Goal: Obtain resource: Obtain resource

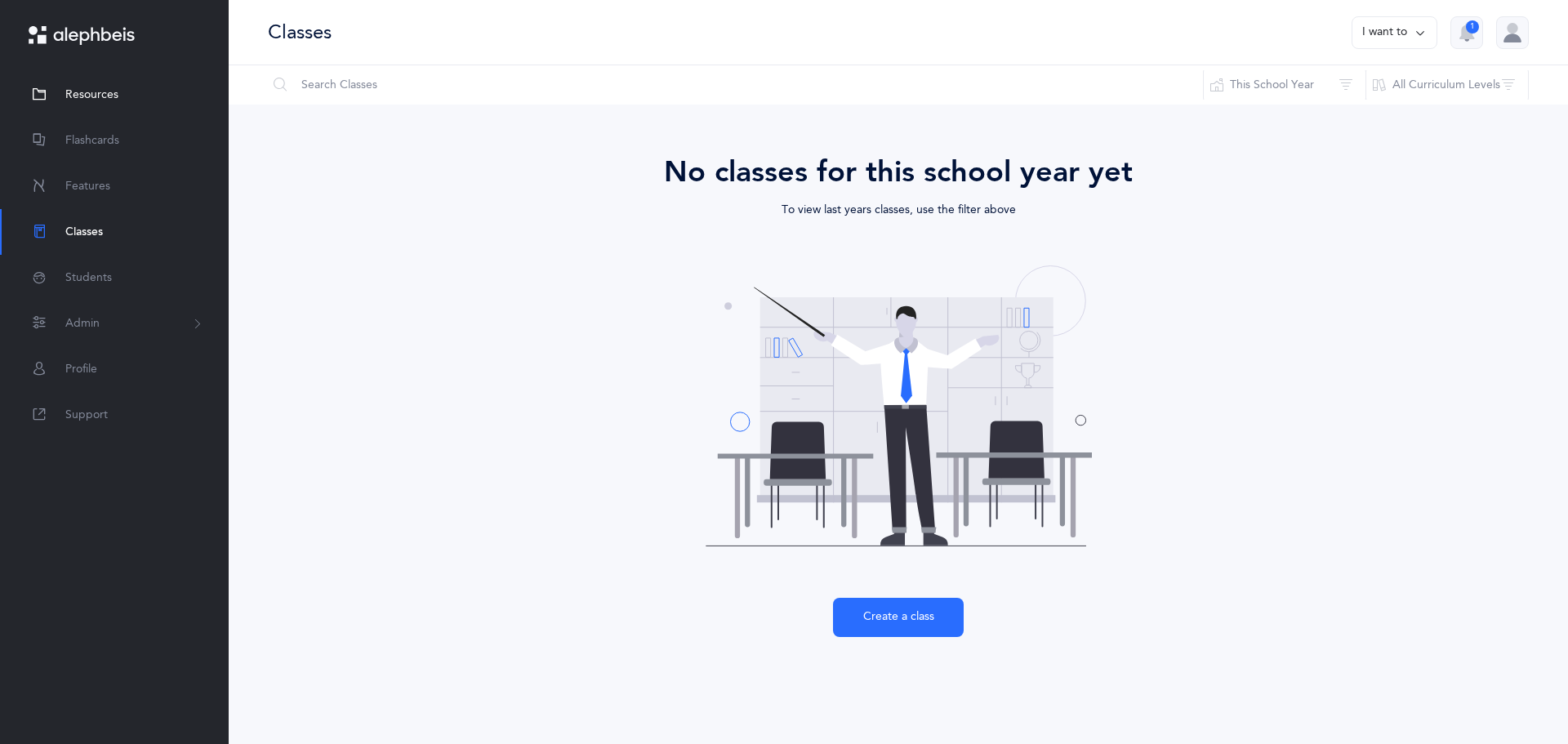
click at [79, 100] on span "Resources" at bounding box center [92, 95] width 53 height 18
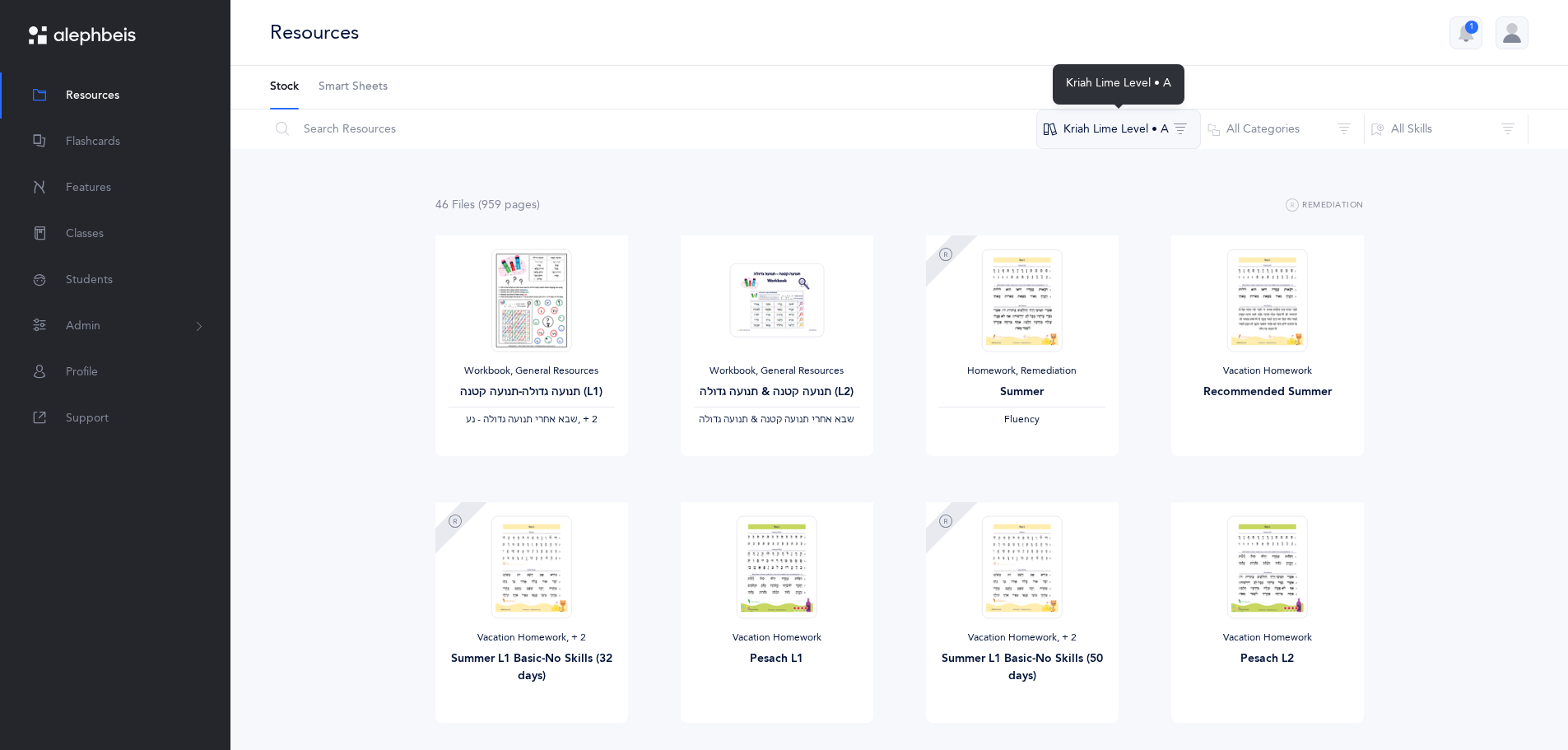
click at [1161, 124] on button "Kriah Lime Level • A" at bounding box center [1118, 129] width 165 height 40
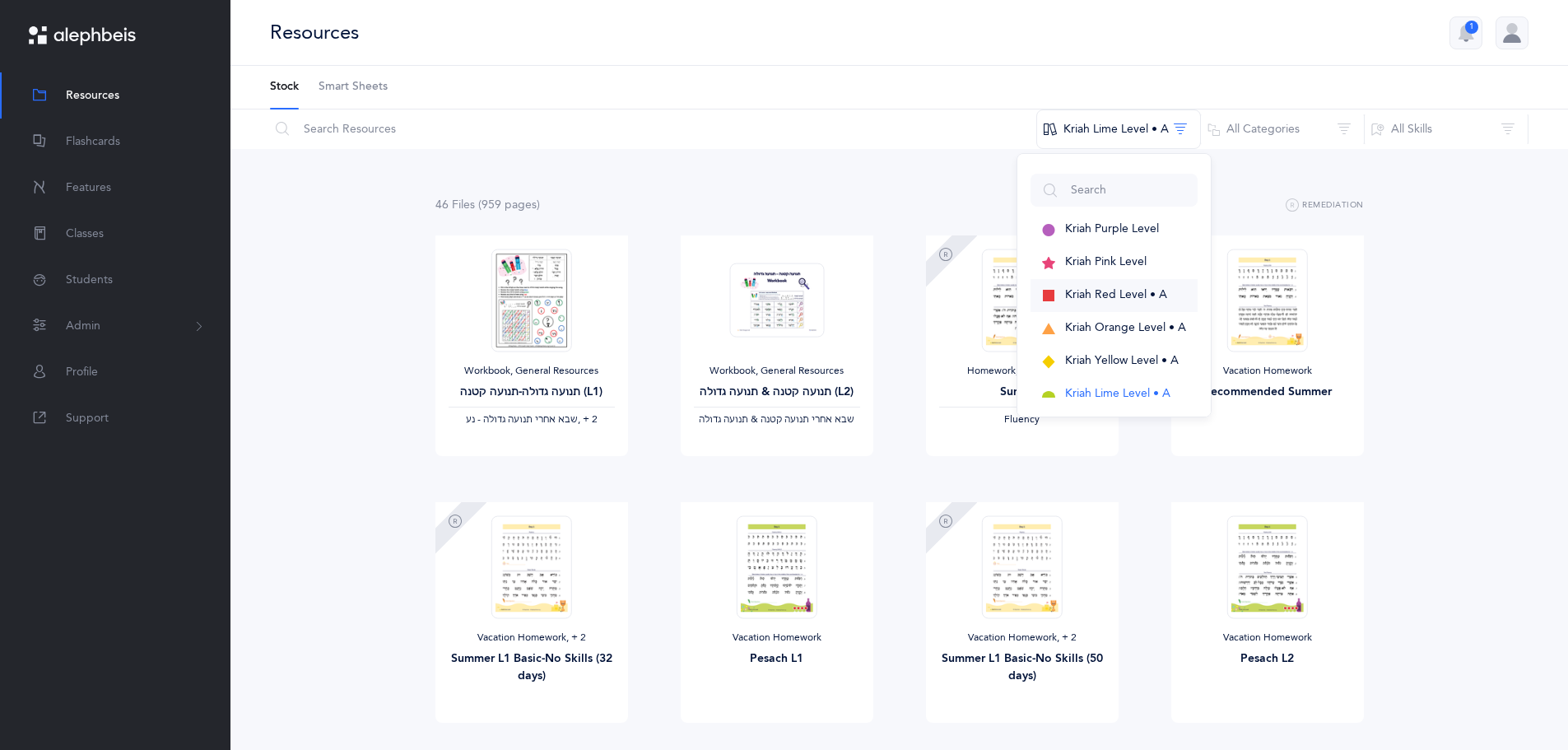
click at [1102, 293] on span "Kriah Red Level • A" at bounding box center [1115, 295] width 102 height 13
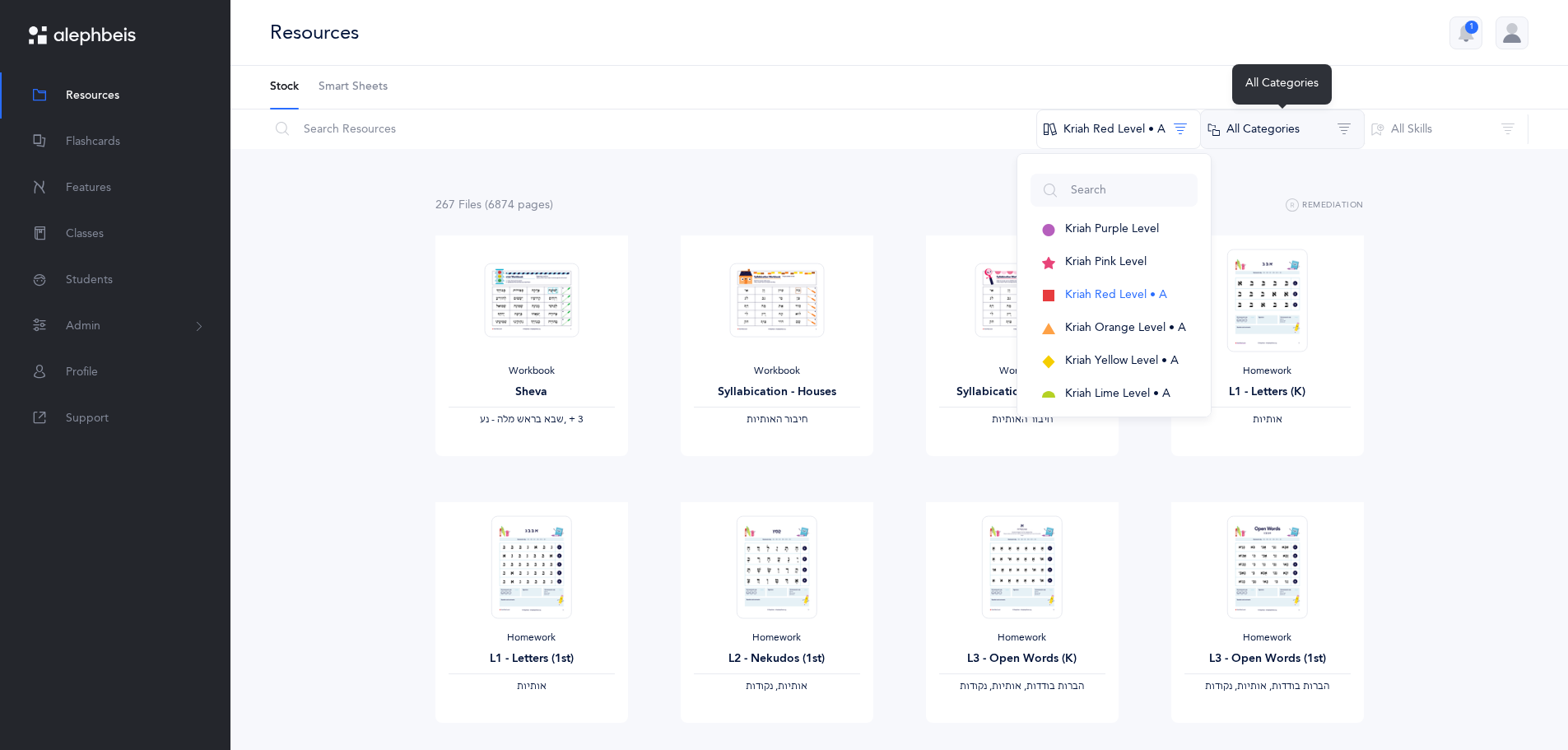
click at [1305, 143] on button "All Categories" at bounding box center [1282, 129] width 165 height 40
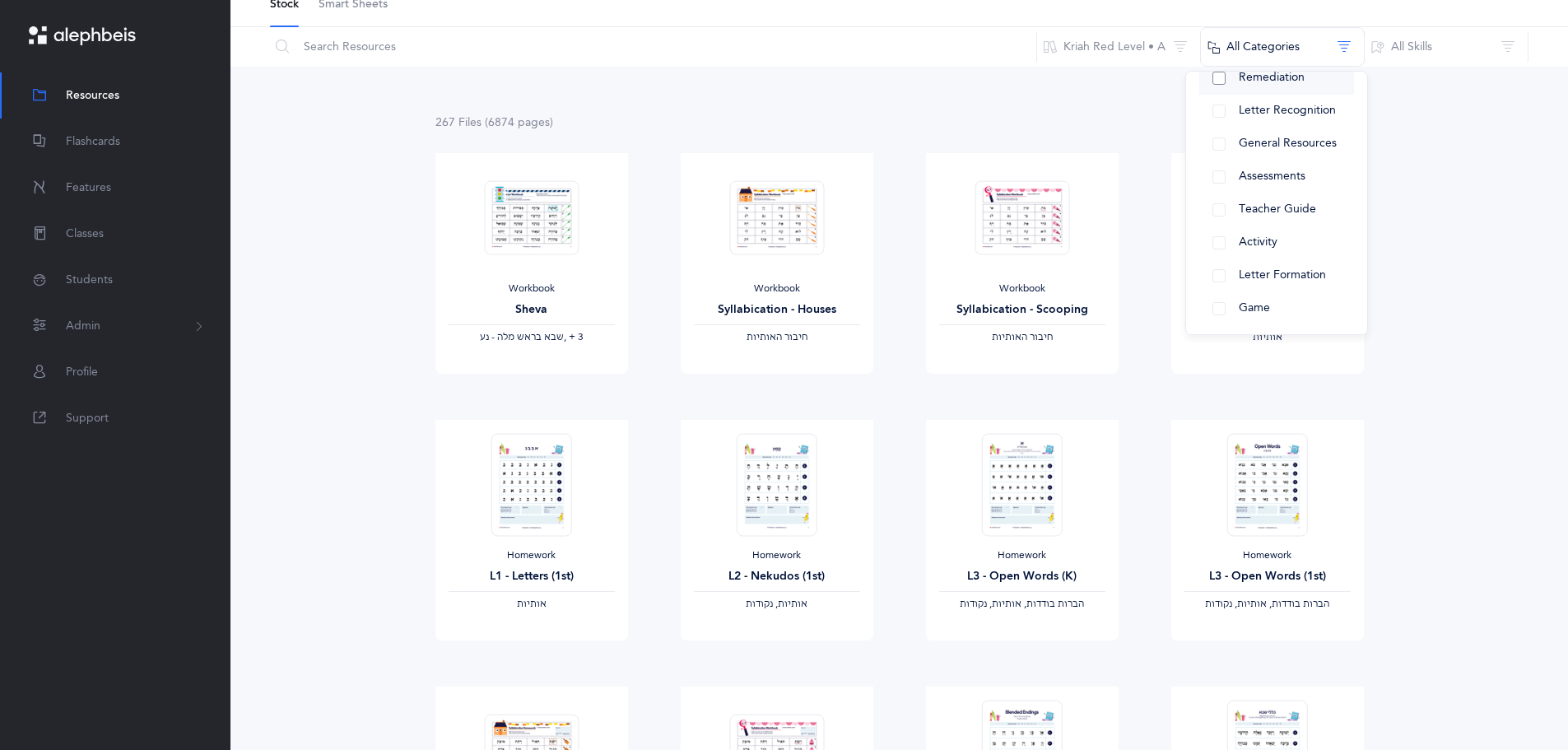
scroll to position [238, 0]
click at [1292, 177] on span "Teacher Guide" at bounding box center [1277, 172] width 77 height 13
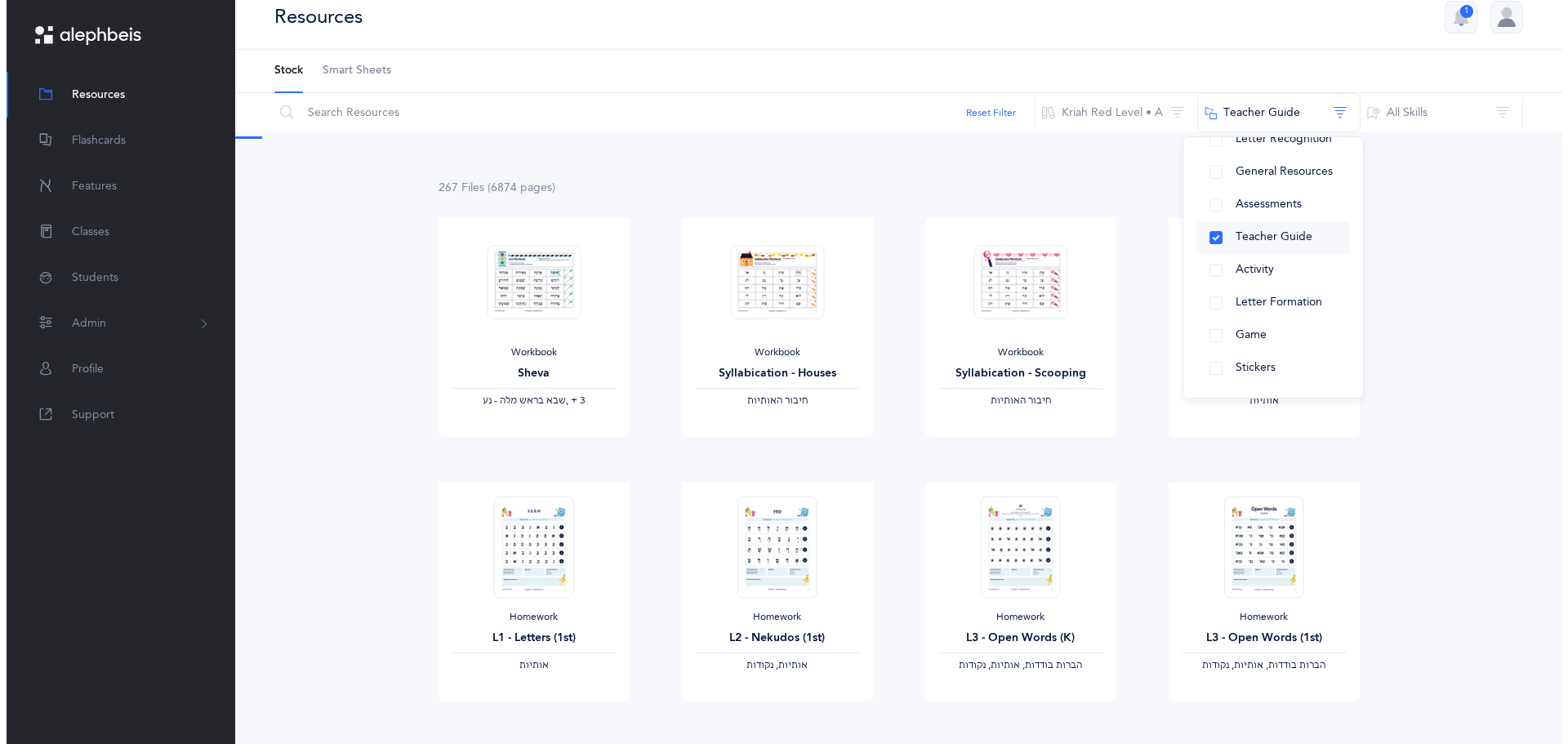
scroll to position [0, 0]
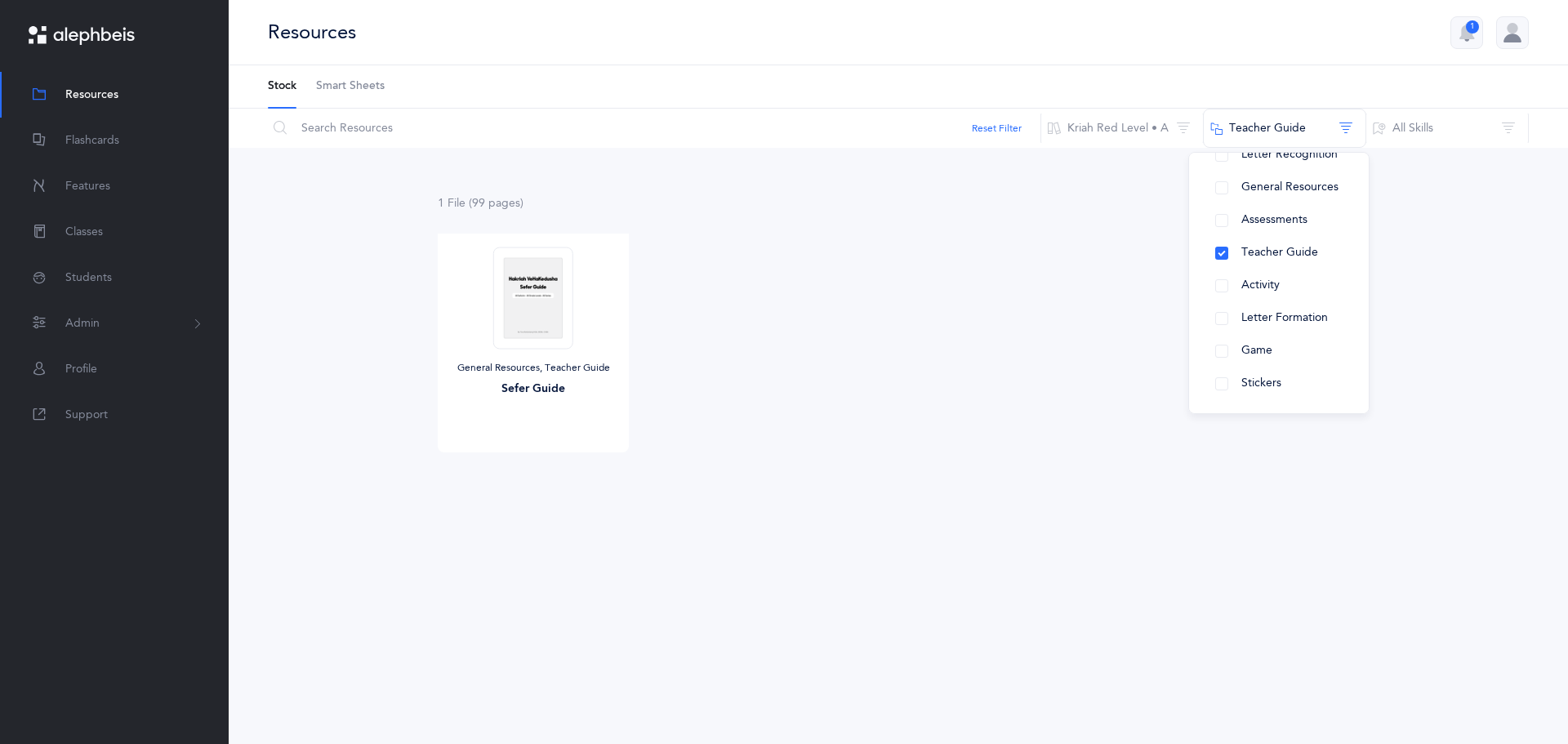
click at [1417, 167] on div "1 File (99 page s ) Remediation General Resources, Teacher Guide Sefer Guide Vi…" at bounding box center [898, 355] width 1339 height 415
click at [1166, 120] on button "Kriah Red Level • A" at bounding box center [1123, 128] width 163 height 39
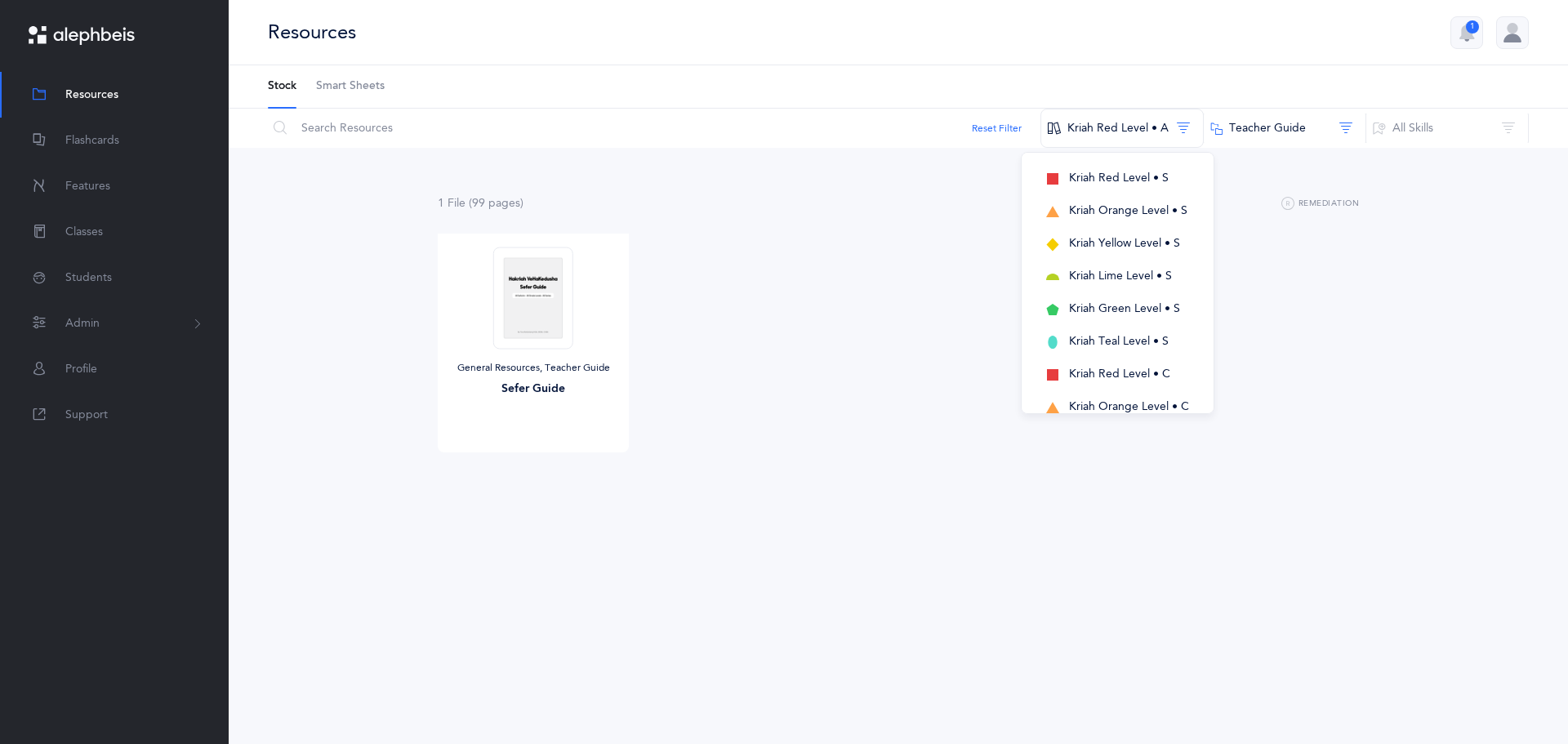
scroll to position [465, 0]
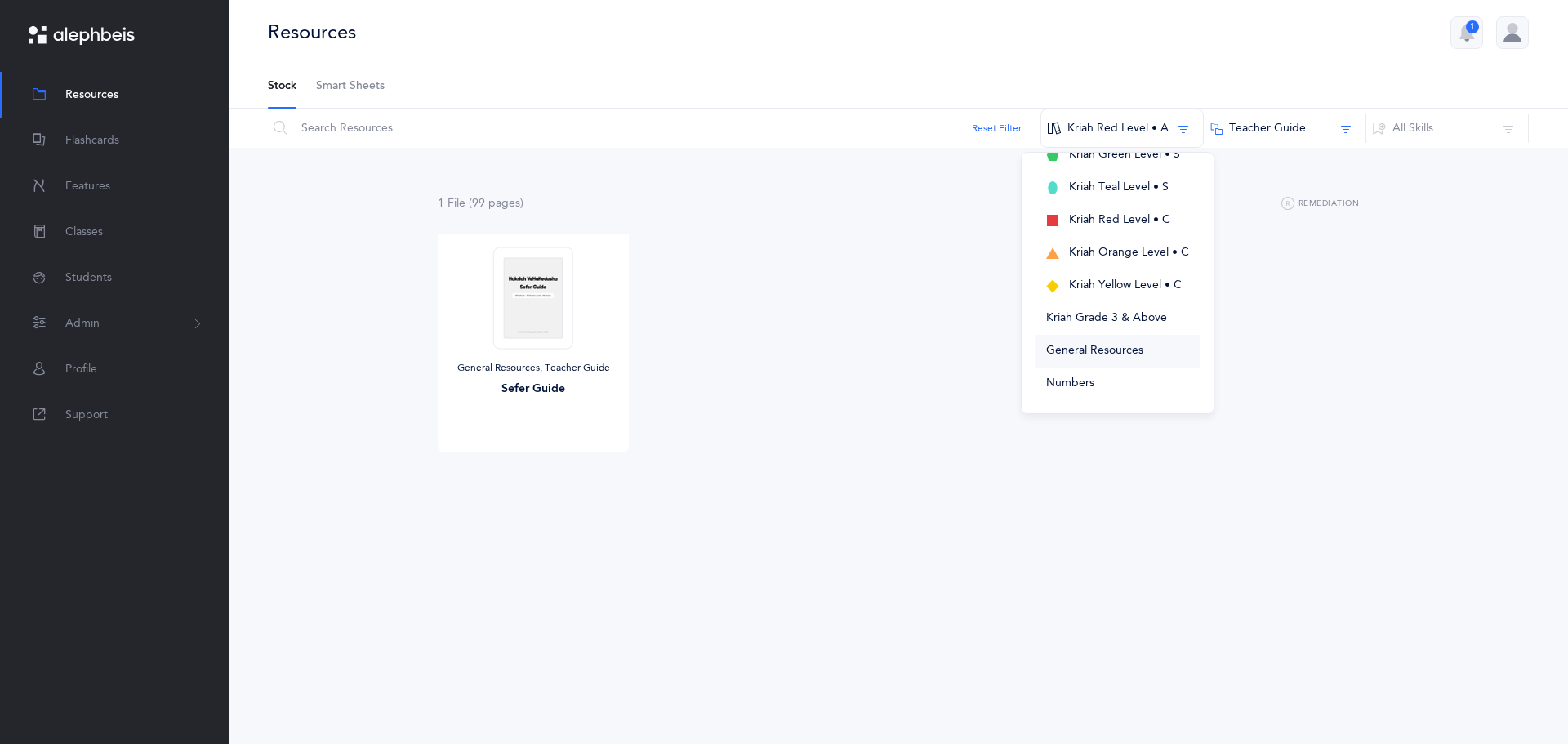
click at [1153, 349] on button "General Resources" at bounding box center [1118, 351] width 166 height 33
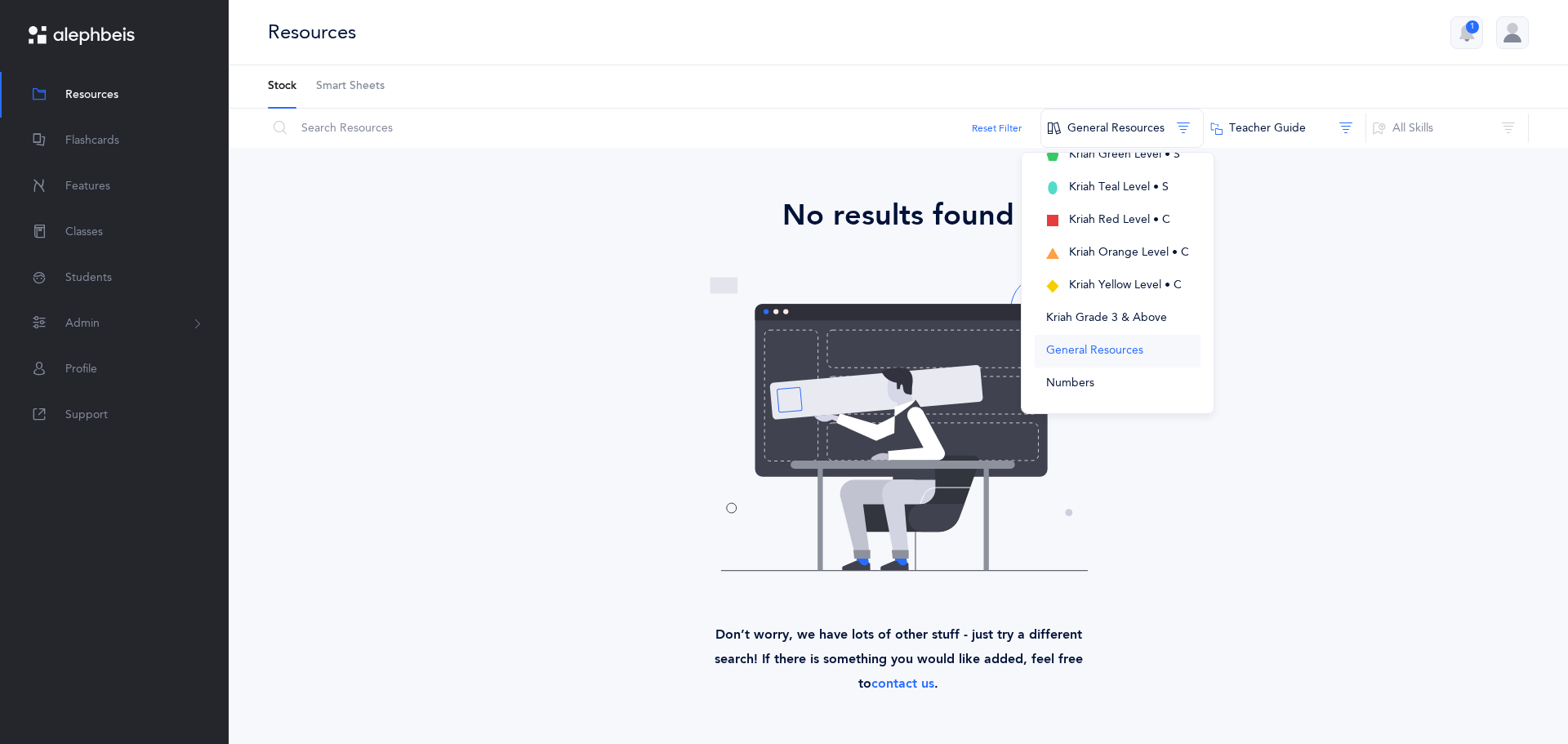
click at [1133, 345] on span "General Resources" at bounding box center [1094, 350] width 98 height 13
click at [1301, 300] on div "No results found Don’t worry, we have lots of other stuff - just try a differen…" at bounding box center [898, 445] width 1248 height 502
